Goal: Find specific page/section: Find specific page/section

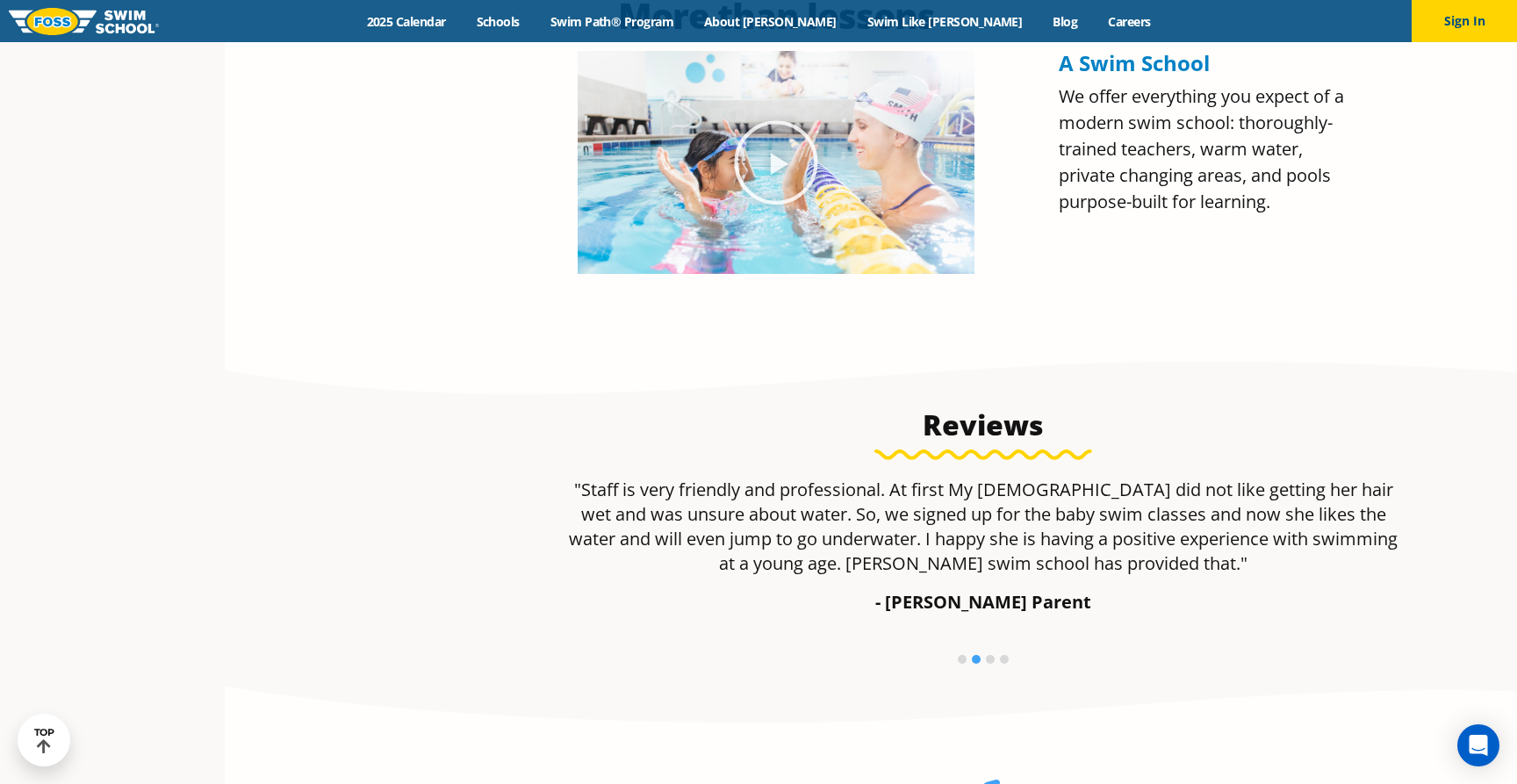
scroll to position [976, 0]
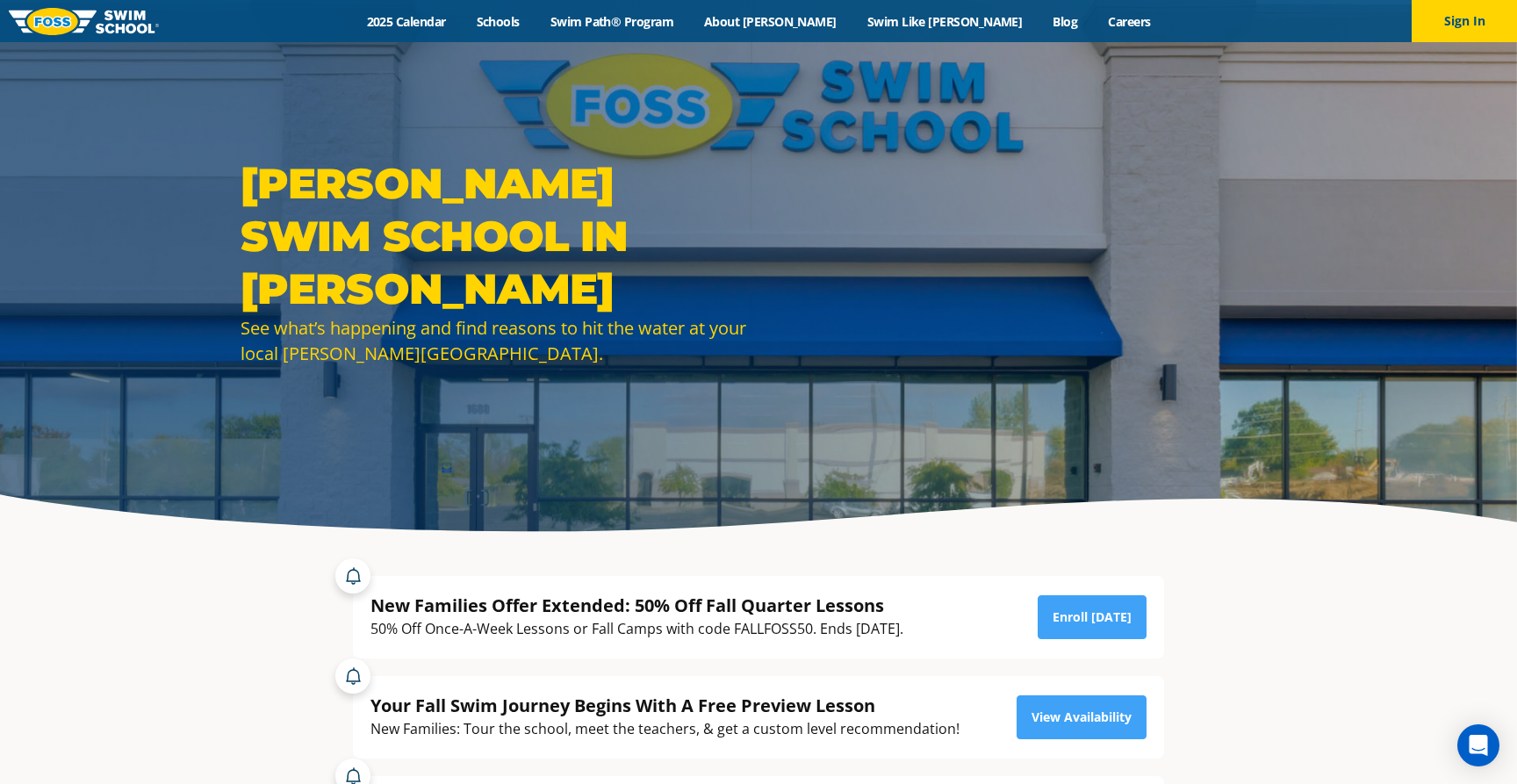
click at [919, 29] on div "Menu 2025 Calendar Schools Swim Path® Program About FOSS Swim Like Regan Blog C…" at bounding box center [758, 21] width 1517 height 42
click at [810, 29] on div "Menu 2025 Calendar Schools Swim Path® Program About FOSS Swim Like Regan Blog C…" at bounding box center [758, 21] width 1517 height 42
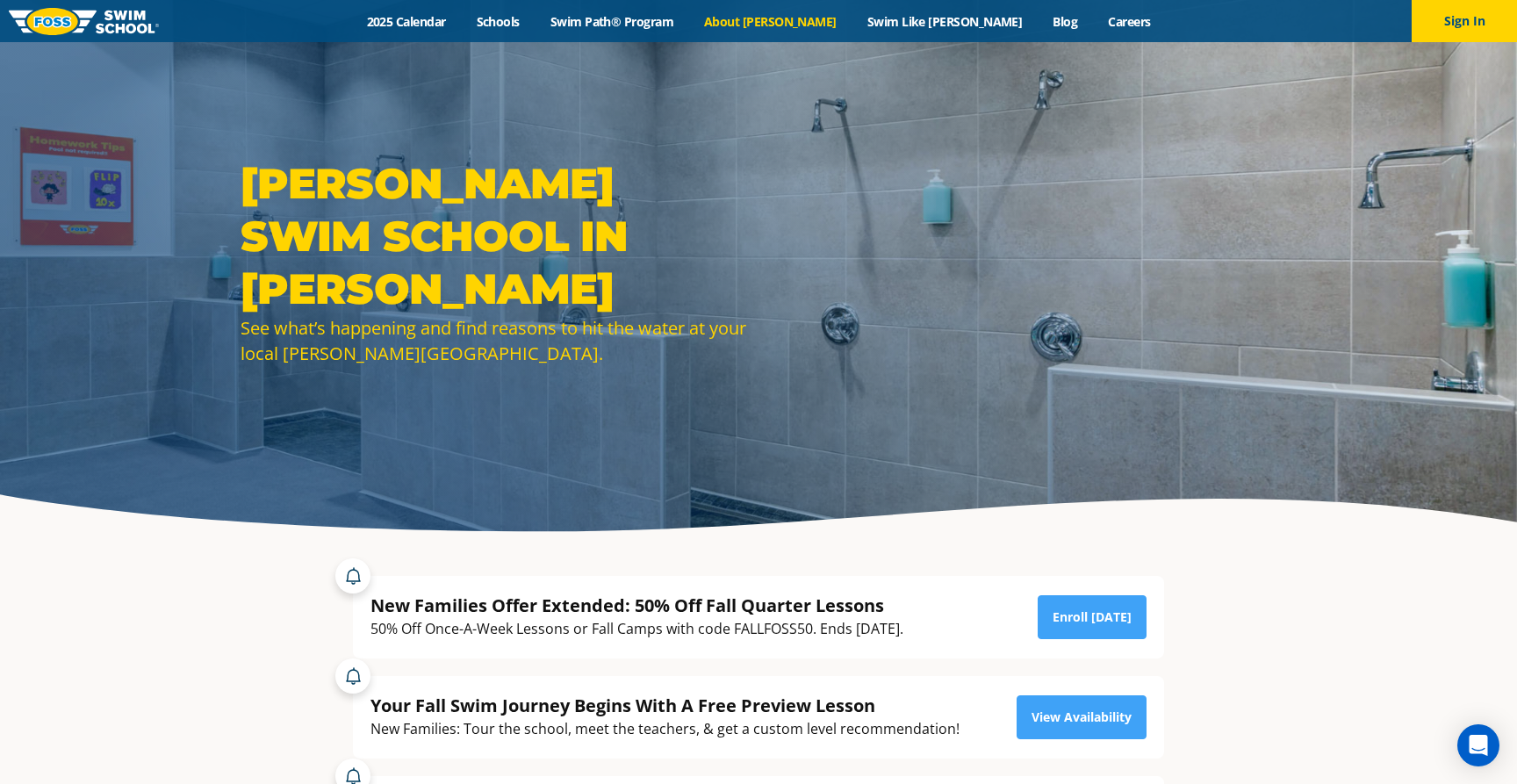
click at [810, 25] on link "About [PERSON_NAME]" at bounding box center [771, 22] width 163 height 17
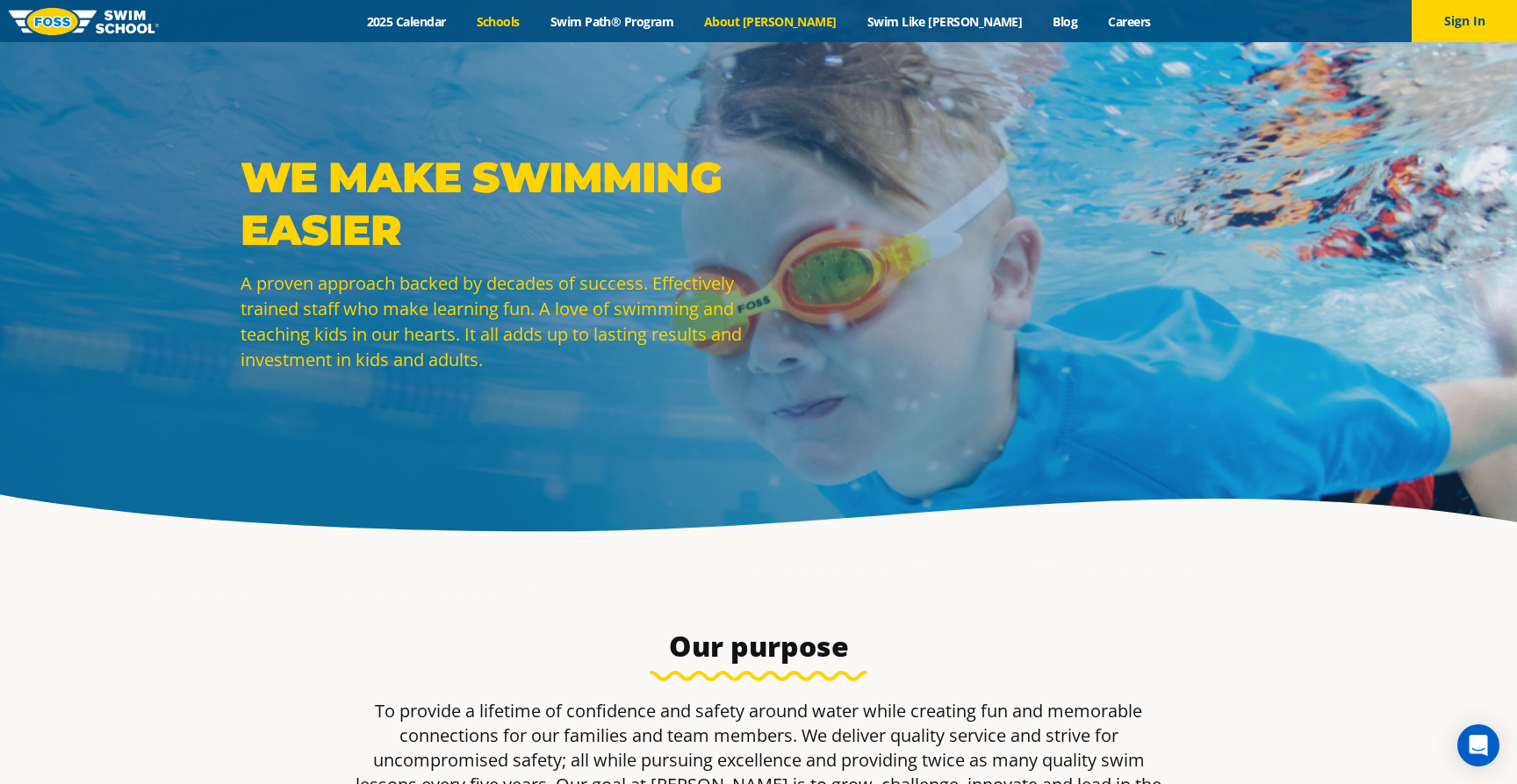
click at [534, 21] on link "Schools" at bounding box center [498, 22] width 74 height 17
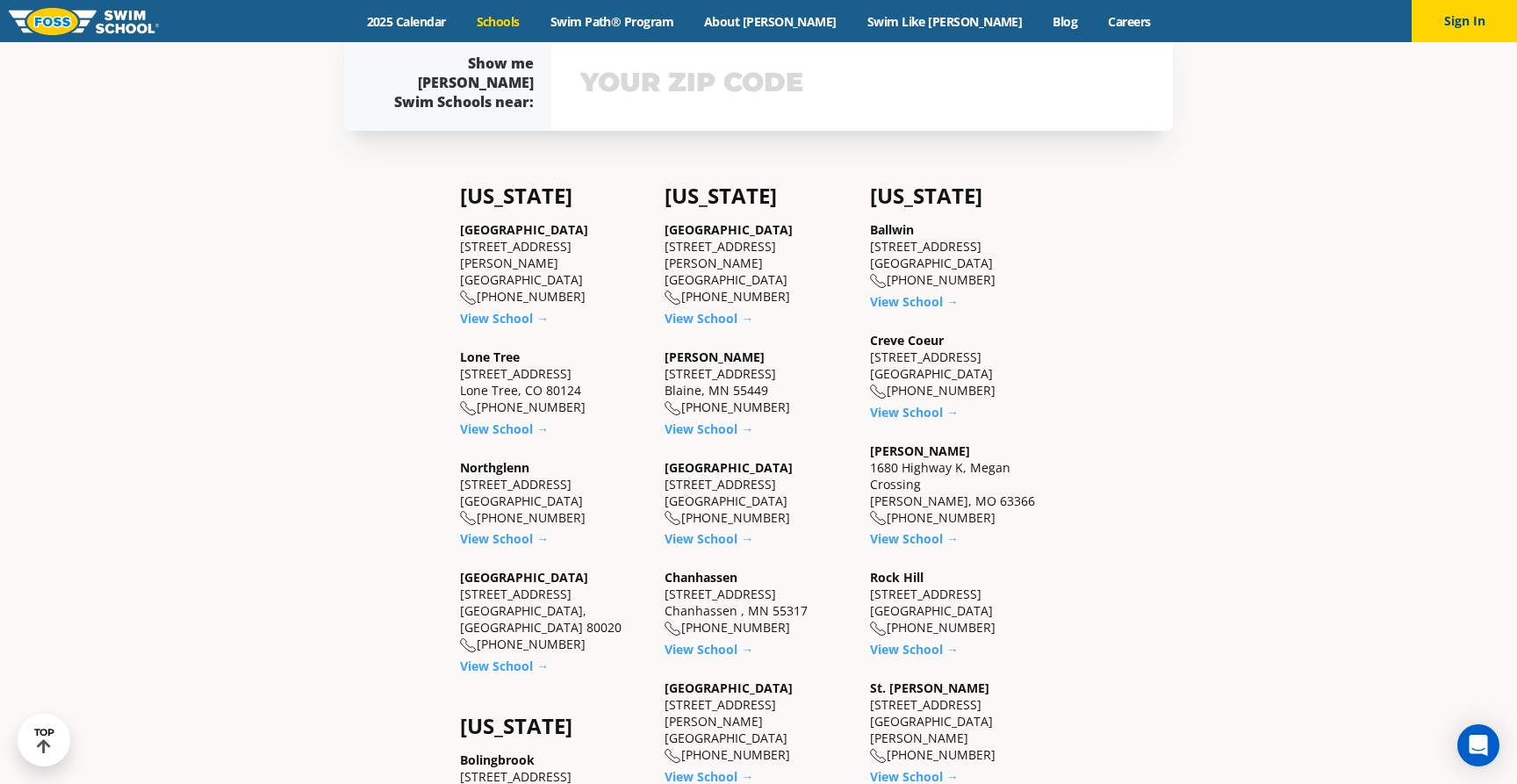
scroll to position [571, 0]
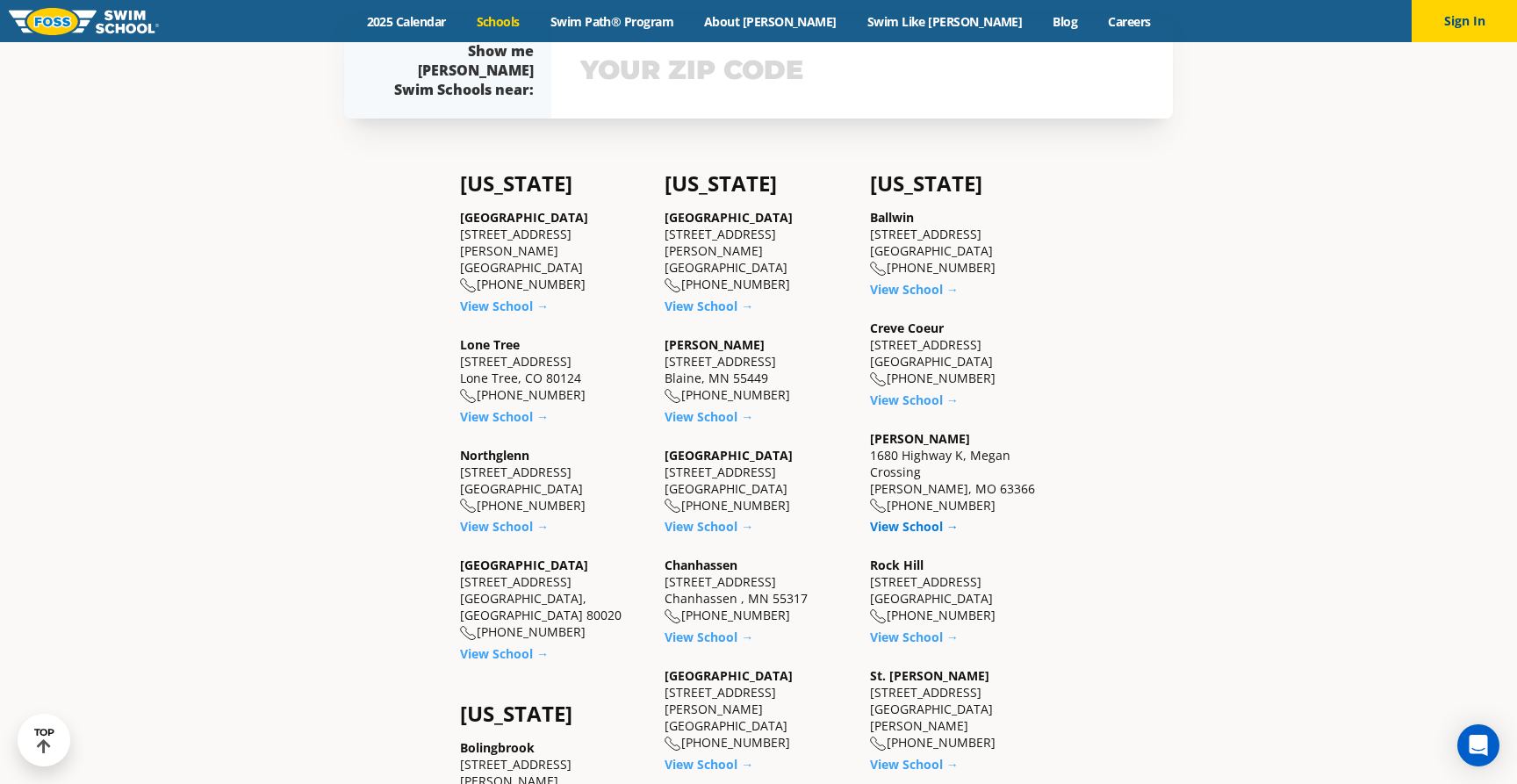
click at [928, 526] on link "View School →" at bounding box center [914, 527] width 88 height 17
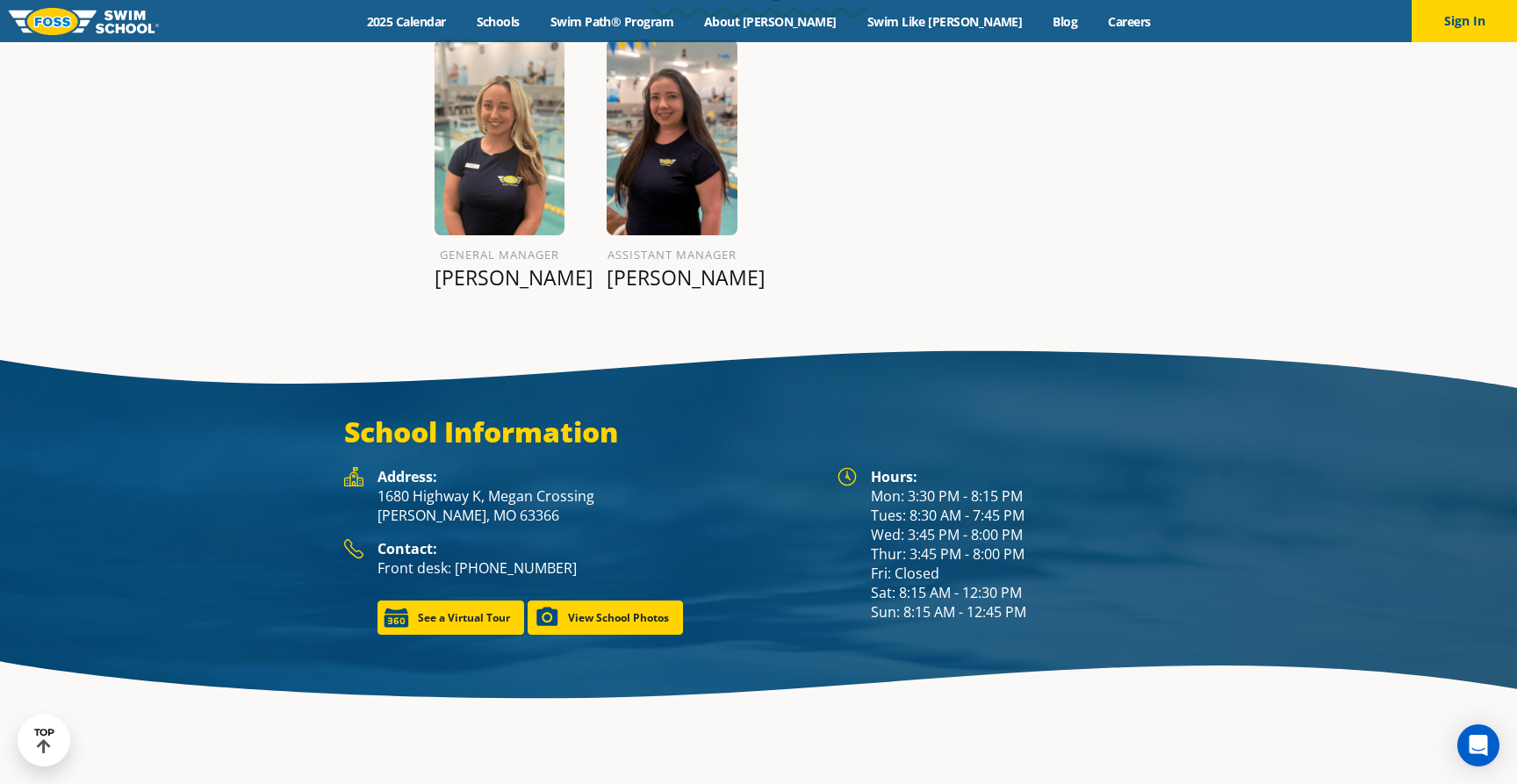
scroll to position [2177, 0]
